Goal: Task Accomplishment & Management: Manage account settings

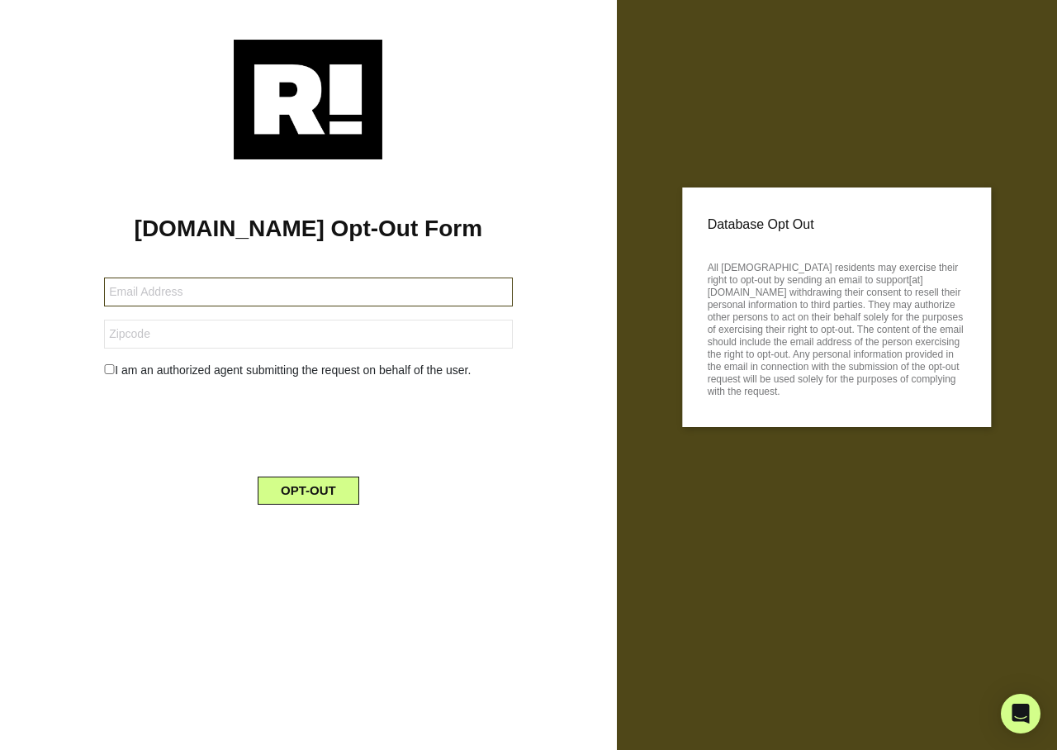
type input "[EMAIL_ADDRESS][DOMAIN_NAME]"
type input "33411"
